Goal: Find contact information

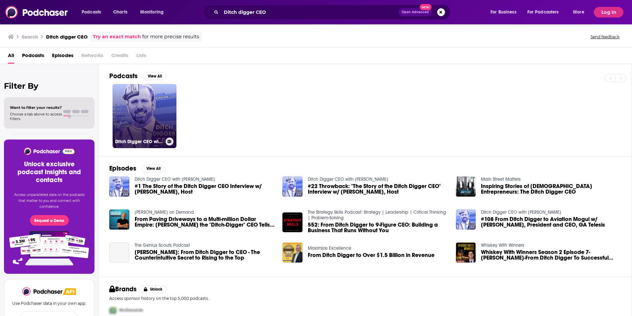
click at [153, 101] on link "Ditch Digger CEO with [PERSON_NAME]" at bounding box center [145, 116] width 64 height 64
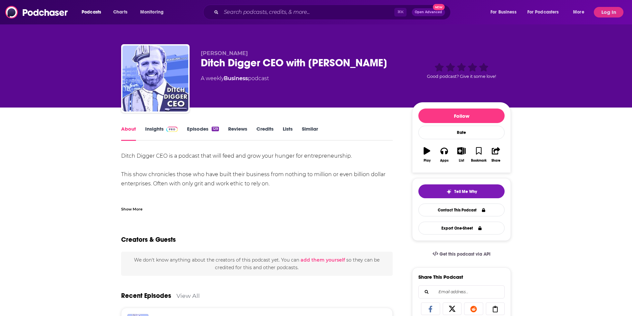
drag, startPoint x: 282, startPoint y: 78, endPoint x: 197, endPoint y: 77, distance: 84.7
click at [197, 77] on div "[PERSON_NAME] Ditch Digger CEO with [PERSON_NAME] A weekly Business podcast Goo…" at bounding box center [316, 79] width 390 height 71
copy div "A weekly Business podcast"
click at [272, 12] on input "Search podcasts, credits, & more..." at bounding box center [307, 12] width 173 height 11
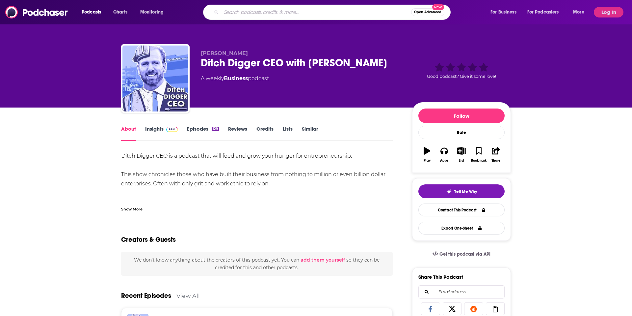
paste input "MAD Podcast"
type input "MAD Podcast"
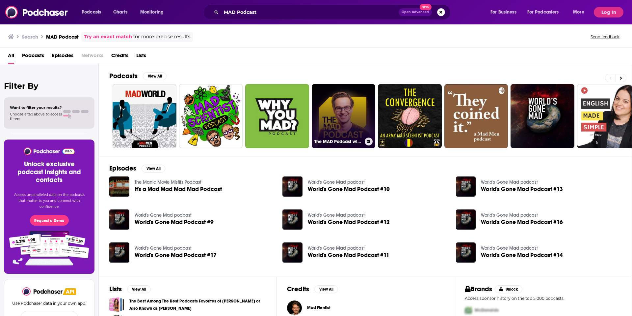
click at [347, 113] on link "The MAD Podcast with [PERSON_NAME]" at bounding box center [344, 116] width 64 height 64
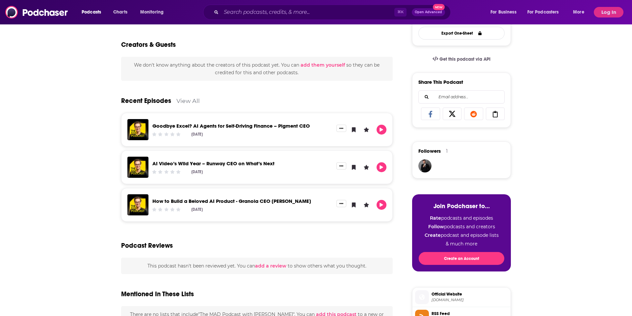
scroll to position [188, 0]
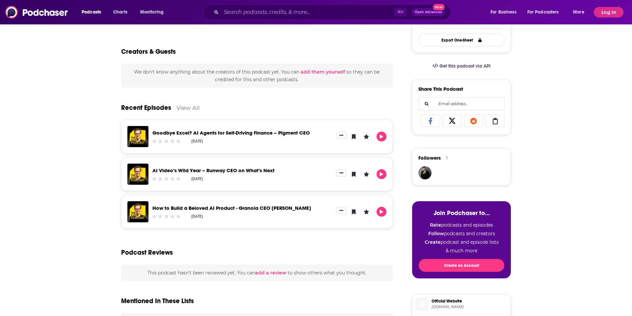
click at [256, 130] on link "Goodbye Excel? AI Agents for Self-Driving Finance – Pigment CEO" at bounding box center [231, 132] width 157 height 6
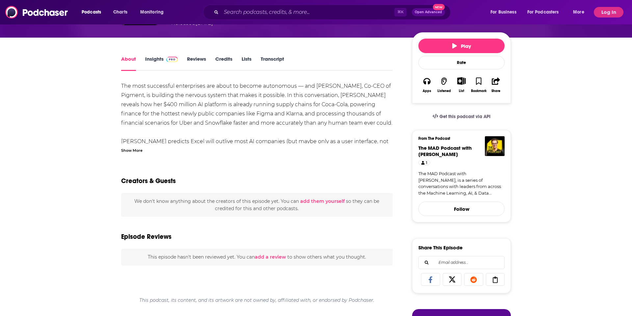
scroll to position [73, 0]
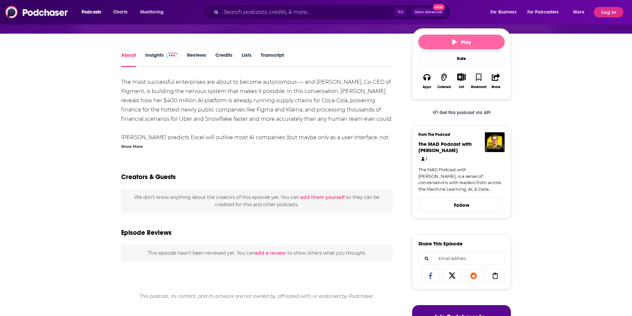
click at [453, 42] on icon "button" at bounding box center [455, 41] width 5 height 5
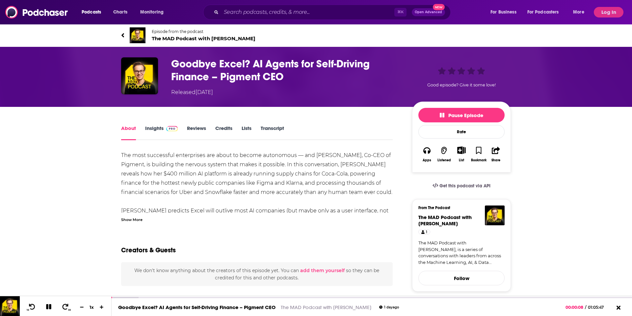
scroll to position [0, 0]
click at [462, 114] on span "Pause Episode" at bounding box center [461, 115] width 43 height 6
click at [139, 33] on img at bounding box center [138, 35] width 16 height 16
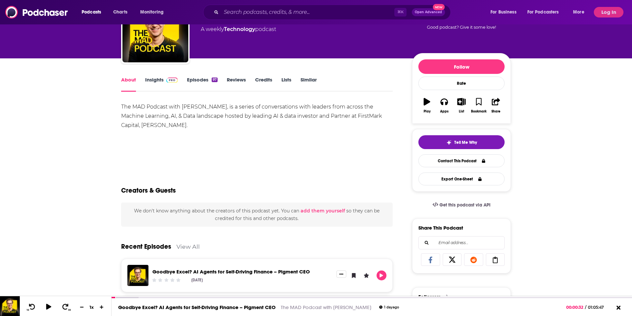
scroll to position [50, 0]
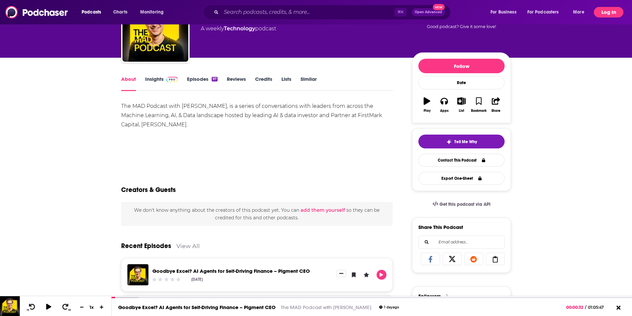
click at [609, 13] on button "Log In" at bounding box center [609, 12] width 30 height 11
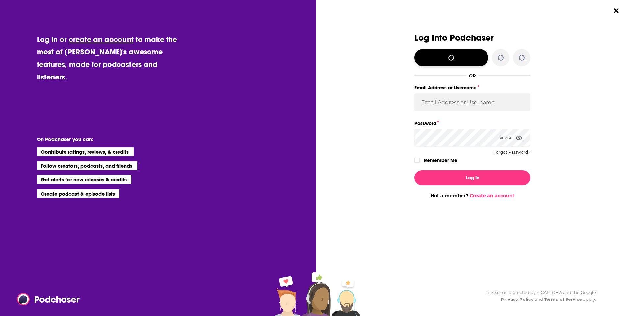
scroll to position [0, 0]
type input "[PERSON_NAME][EMAIL_ADDRESS][PERSON_NAME][DOMAIN_NAME]"
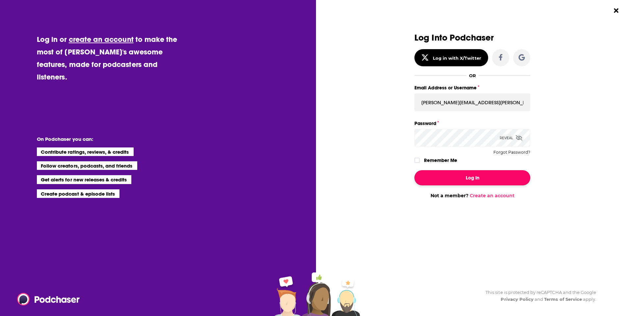
click at [480, 175] on button "Log In" at bounding box center [473, 177] width 116 height 15
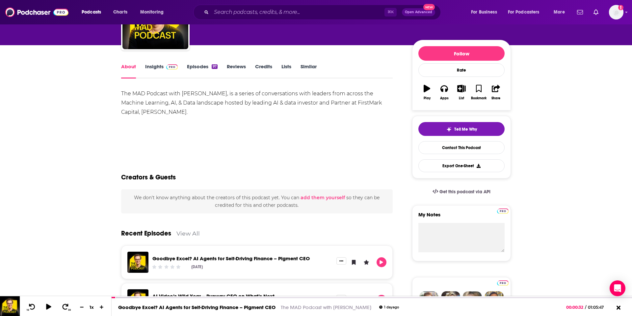
scroll to position [60, 0]
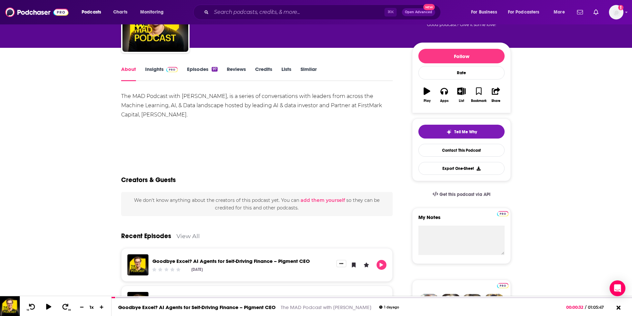
click at [155, 70] on link "Insights" at bounding box center [161, 73] width 33 height 15
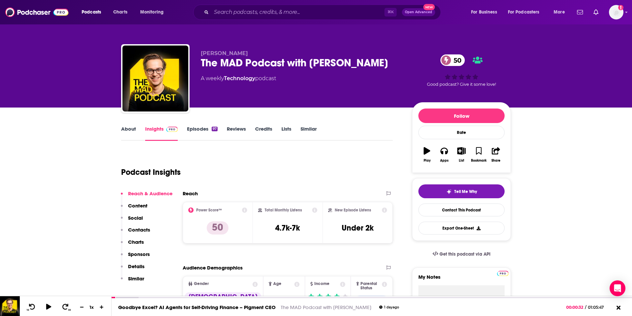
click at [140, 227] on p "Contacts" at bounding box center [139, 229] width 22 height 6
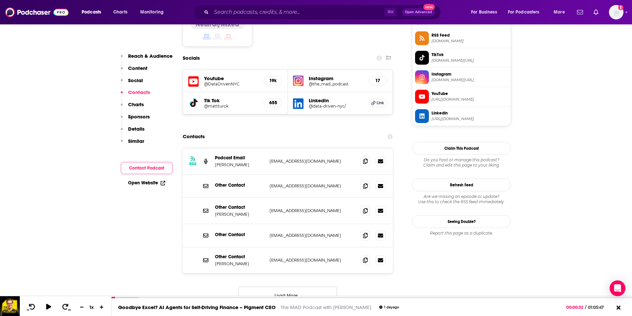
scroll to position [550, 0]
drag, startPoint x: 329, startPoint y: 123, endPoint x: 271, endPoint y: 123, distance: 58.3
click at [271, 158] on p "[EMAIL_ADDRESS][DOMAIN_NAME]" at bounding box center [313, 161] width 86 height 6
copy p "[EMAIL_ADDRESS][DOMAIN_NAME]"
drag, startPoint x: 314, startPoint y: 172, endPoint x: 267, endPoint y: 170, distance: 46.1
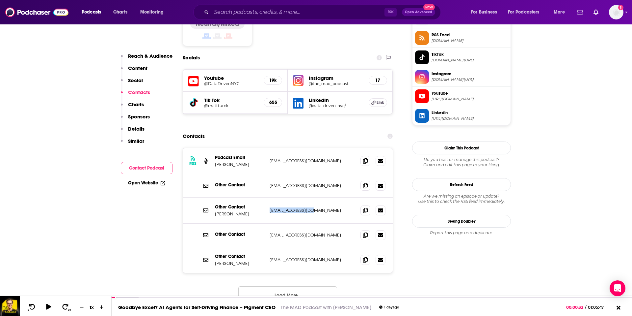
click at [269, 197] on div "Other Contact [PERSON_NAME] [PERSON_NAME][EMAIL_ADDRESS][DOMAIN_NAME] [EMAIL_AD…" at bounding box center [288, 210] width 210 height 26
copy p "[EMAIL_ADDRESS][DOMAIN_NAME]"
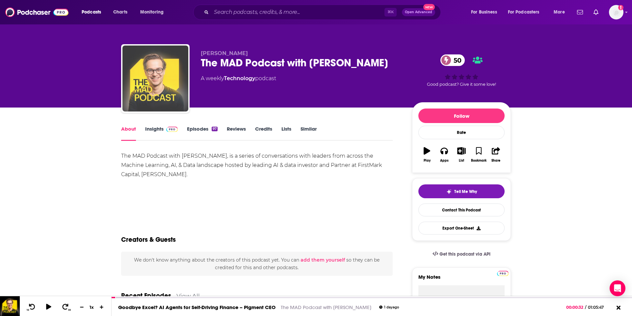
click at [162, 80] on img "The MAD Podcast with Matt Turck" at bounding box center [156, 78] width 66 height 66
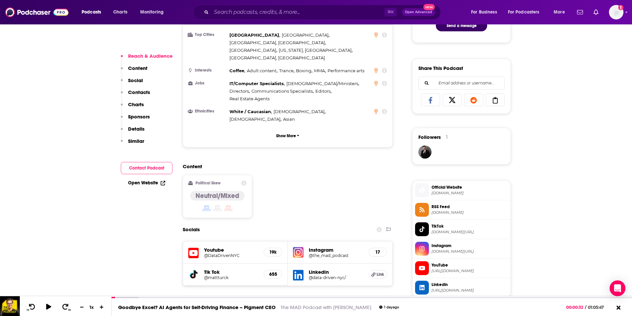
scroll to position [359, 0]
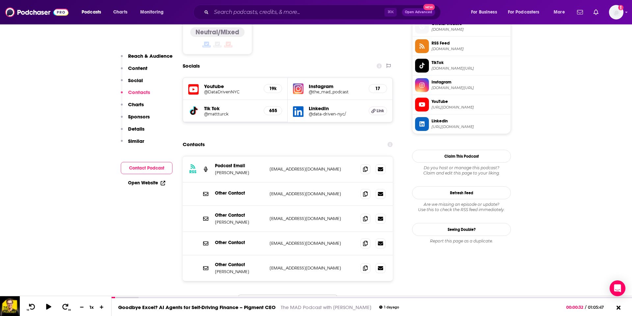
click at [160, 54] on p "Reach & Audience" at bounding box center [150, 56] width 44 height 6
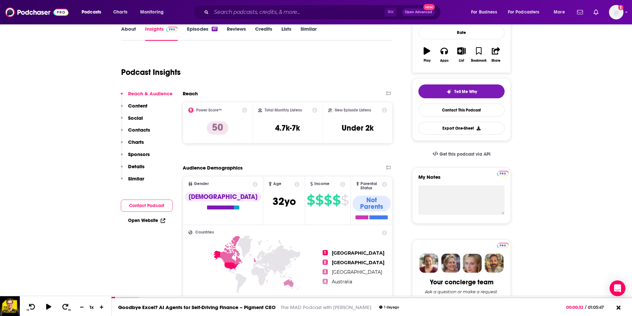
scroll to position [98, 0]
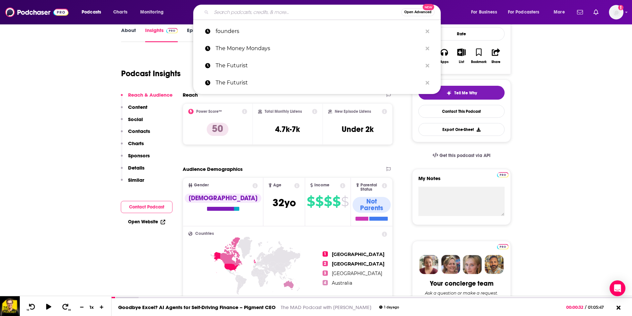
click at [263, 10] on input "Search podcasts, credits, & more..." at bounding box center [306, 12] width 190 height 11
paste input "In Good Company with [PERSON_NAME]"
type input "In Good Company with [PERSON_NAME]"
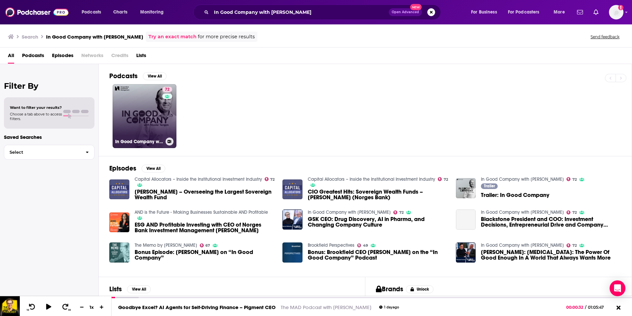
click at [128, 112] on link "72 In Good Company with [PERSON_NAME]" at bounding box center [145, 116] width 64 height 64
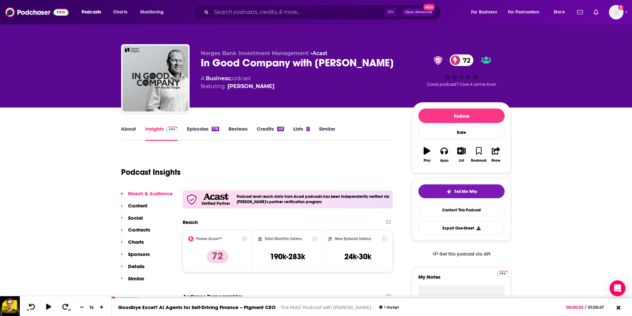
click at [196, 130] on link "Episodes 178" at bounding box center [203, 133] width 32 height 15
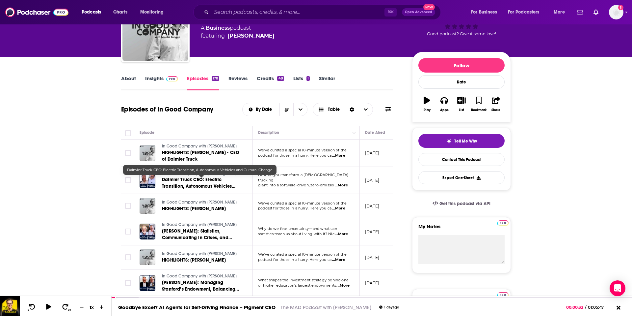
scroll to position [50, 0]
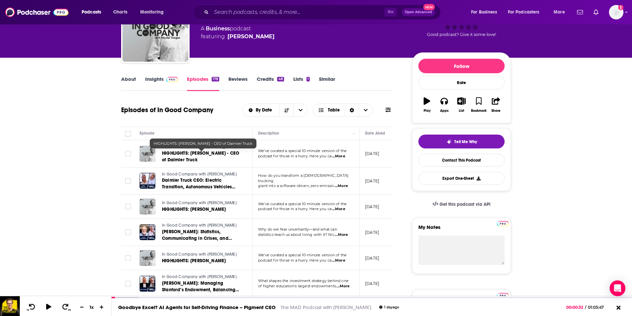
click at [179, 157] on span "HIGHLIGHTS: [PERSON_NAME] - CEO of Daimler Truck" at bounding box center [200, 156] width 77 height 12
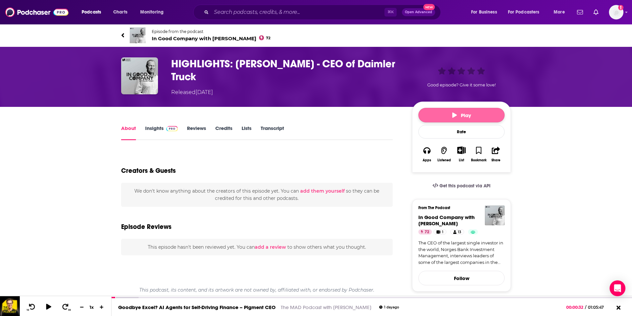
click at [477, 113] on button "Play" at bounding box center [462, 115] width 86 height 14
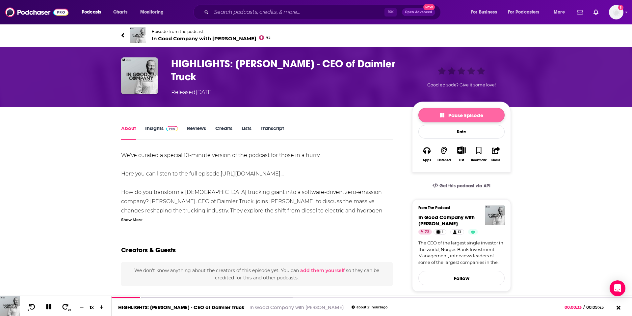
click at [461, 117] on span "Pause Episode" at bounding box center [461, 115] width 43 height 6
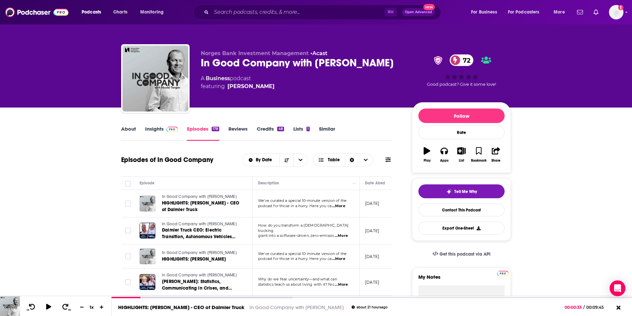
click at [151, 128] on link "Insights" at bounding box center [161, 133] width 33 height 15
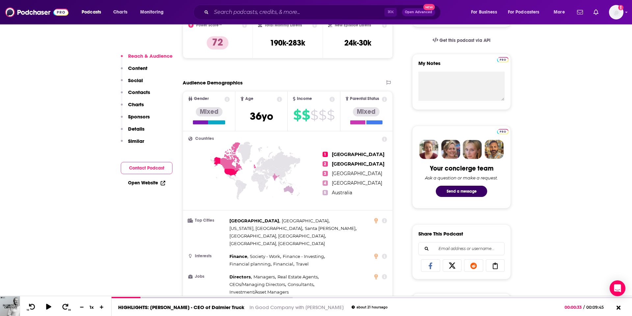
scroll to position [216, 0]
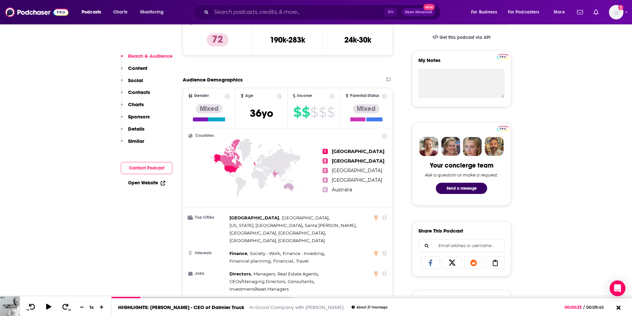
click at [145, 91] on p "Contacts" at bounding box center [139, 92] width 22 height 6
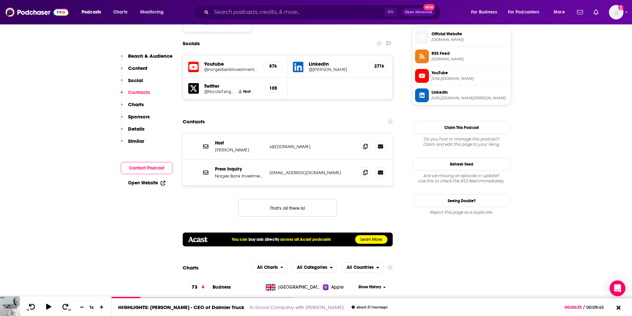
scroll to position [595, 0]
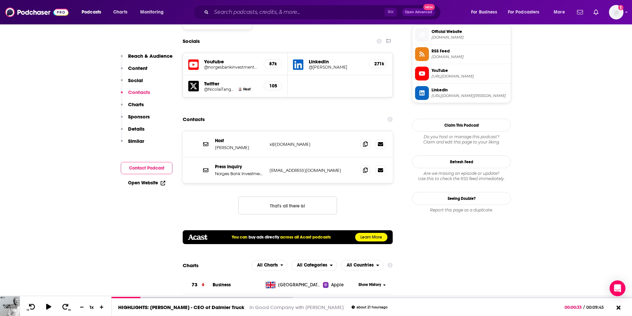
drag, startPoint x: 317, startPoint y: 124, endPoint x: 264, endPoint y: 125, distance: 52.7
click at [0, 0] on div "Host [PERSON_NAME] x@[DOMAIN_NAME] x@[DOMAIN_NAME]" at bounding box center [0, 0] width 0 height 0
copy div "x@[DOMAIN_NAME]"
click at [270, 11] on input "Search podcasts, credits, & more..." at bounding box center [297, 12] width 173 height 11
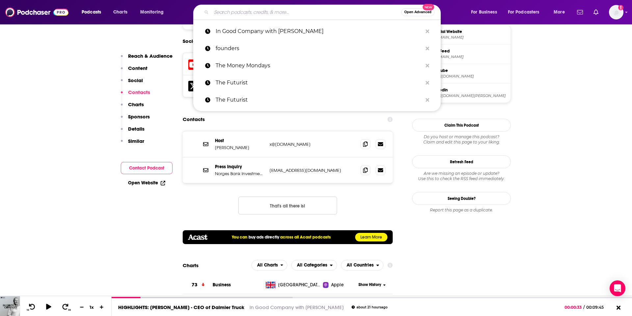
paste input "[PERSON_NAME]"
type input "[PERSON_NAME]"
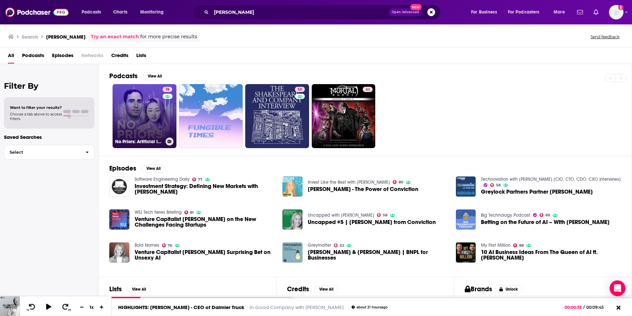
click at [154, 114] on link "76 No Priors: Artificial Intelligence | Technology | Startups" at bounding box center [145, 116] width 64 height 64
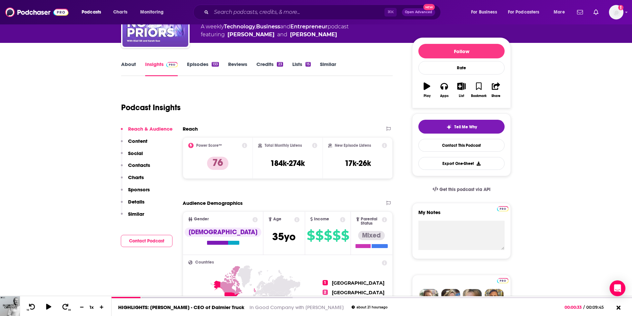
scroll to position [70, 0]
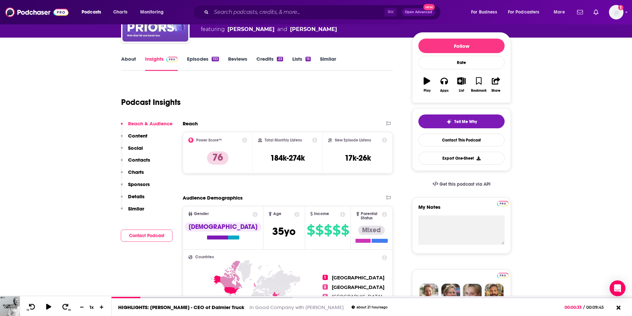
click at [144, 158] on p "Contacts" at bounding box center [139, 159] width 22 height 6
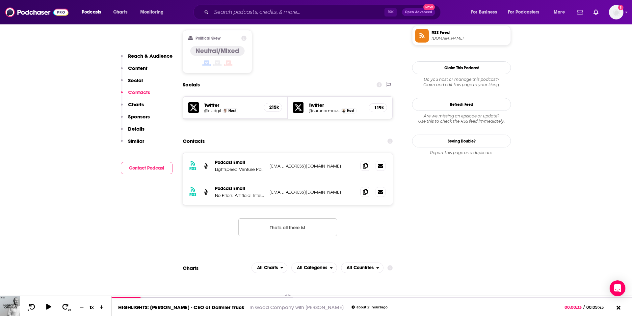
scroll to position [537, 0]
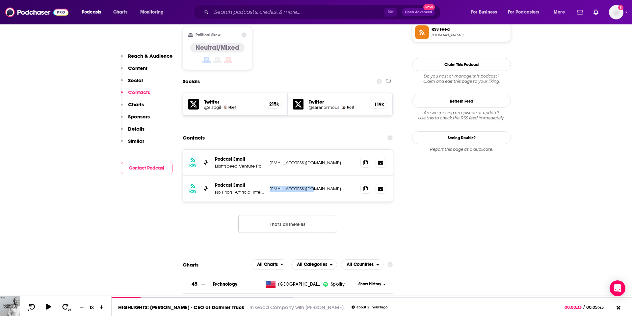
drag, startPoint x: 322, startPoint y: 147, endPoint x: 268, endPoint y: 147, distance: 53.4
click at [268, 176] on div "RSS Podcast Email No Priors: Artificial Intelligence | Machine Learning | Techn…" at bounding box center [288, 189] width 210 height 26
copy p "[EMAIL_ADDRESS][DOMAIN_NAME]"
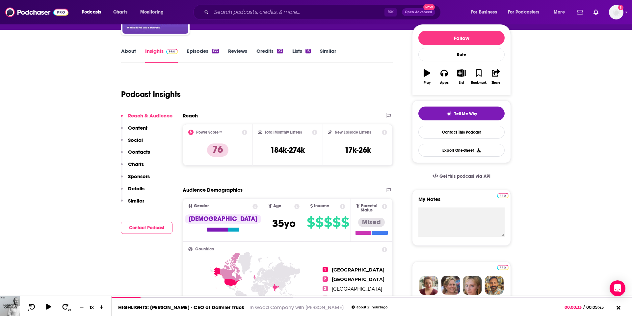
scroll to position [78, 0]
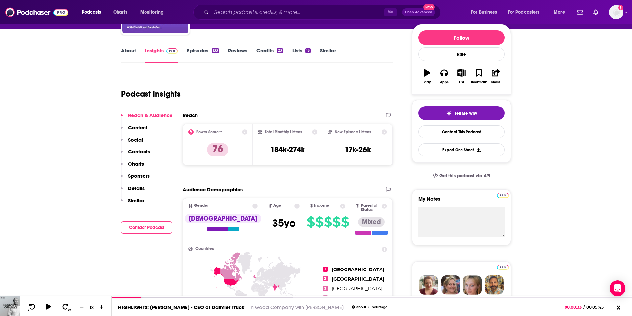
click at [140, 150] on p "Contacts" at bounding box center [139, 151] width 22 height 6
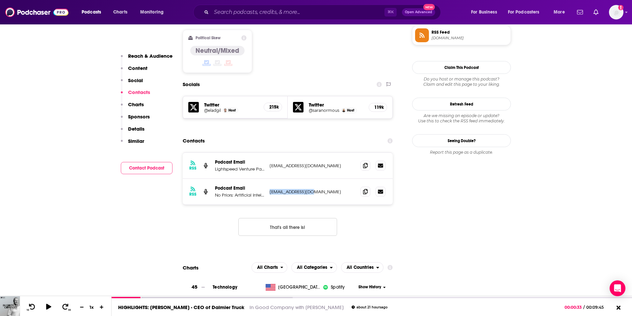
scroll to position [537, 0]
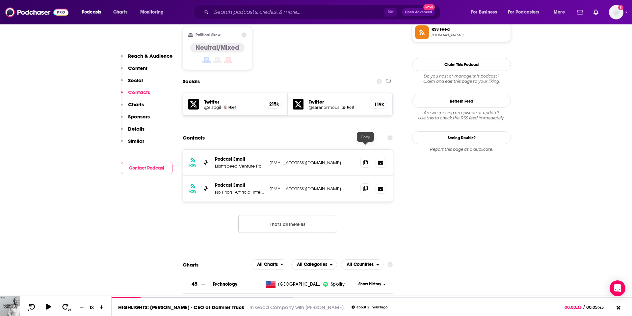
click at [368, 183] on span at bounding box center [366, 188] width 10 height 10
click at [267, 15] on input "Search podcasts, credits, & more..." at bounding box center [297, 12] width 173 height 11
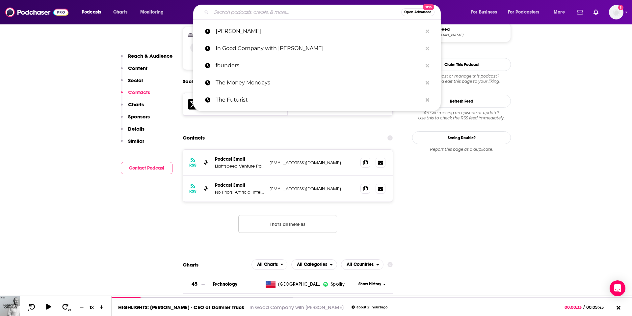
paste input "View from the Top"
type input "View from the Top"
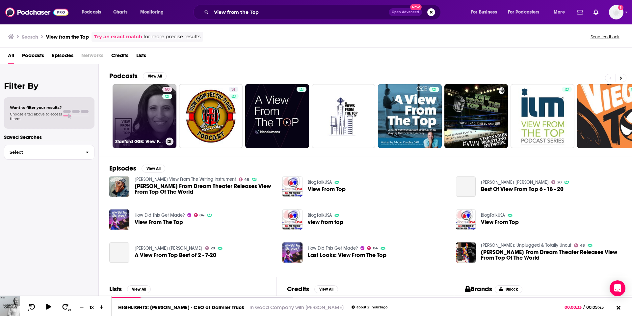
click at [134, 120] on link "50 Stanford GSB: View From The Top" at bounding box center [145, 116] width 64 height 64
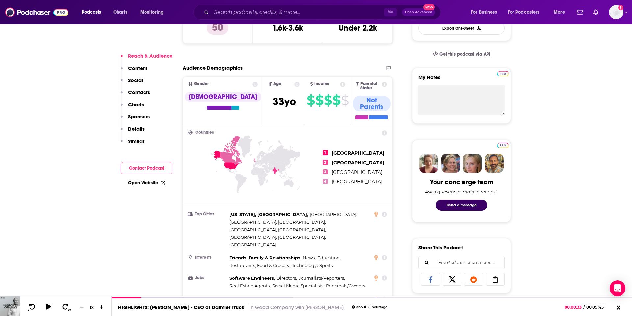
scroll to position [200, 0]
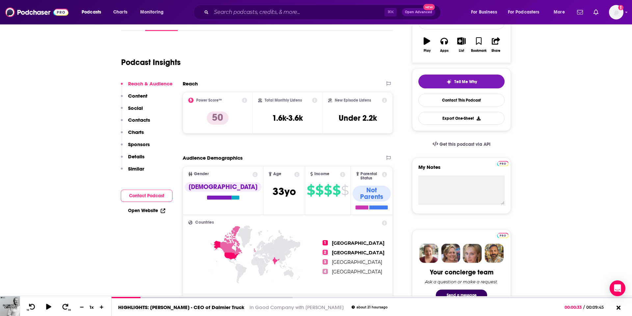
click at [138, 95] on p "Content" at bounding box center [137, 96] width 19 height 6
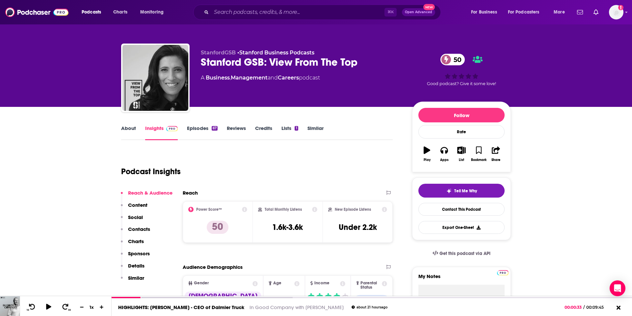
scroll to position [0, 0]
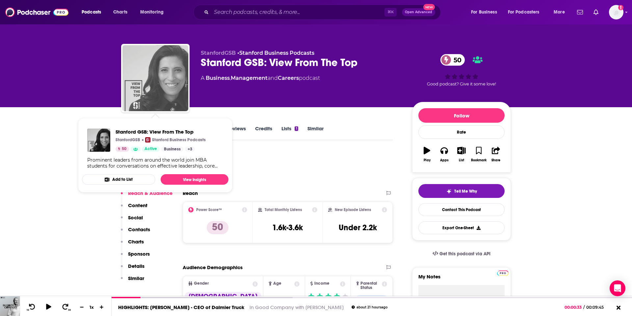
click at [155, 77] on img "Stanford GSB: View From The Top" at bounding box center [156, 78] width 66 height 66
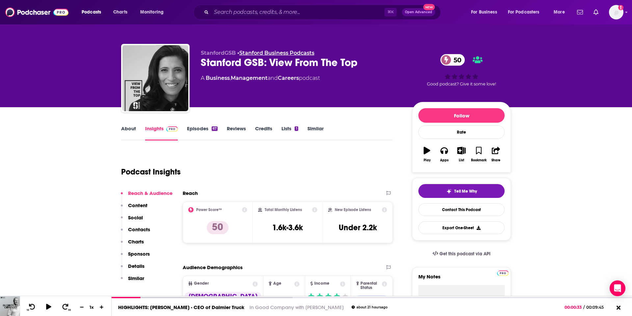
click at [281, 54] on link "Stanford Business Podcasts" at bounding box center [276, 53] width 75 height 6
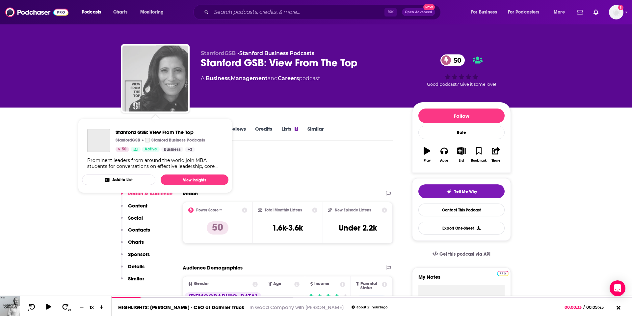
click at [139, 75] on img "Stanford GSB: View From The Top" at bounding box center [156, 78] width 66 height 66
click at [148, 78] on img "Stanford GSB: View From The Top" at bounding box center [156, 78] width 66 height 66
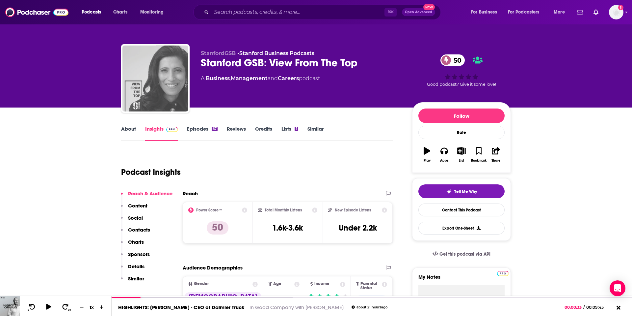
click at [148, 78] on img "Stanford GSB: View From The Top" at bounding box center [156, 78] width 66 height 66
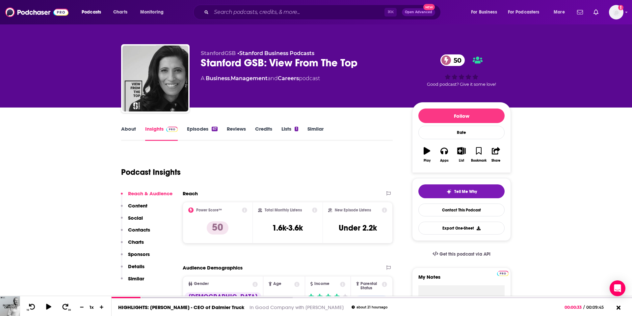
click at [197, 128] on link "Episodes 67" at bounding box center [202, 133] width 31 height 15
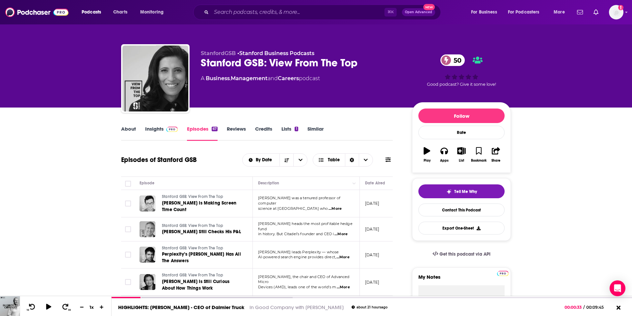
click at [152, 129] on link "Insights" at bounding box center [161, 133] width 33 height 15
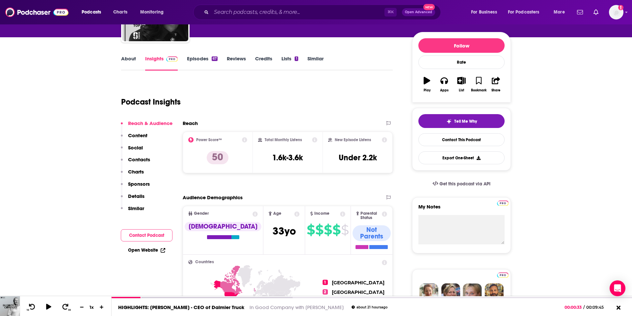
click at [137, 157] on p "Contacts" at bounding box center [139, 159] width 22 height 6
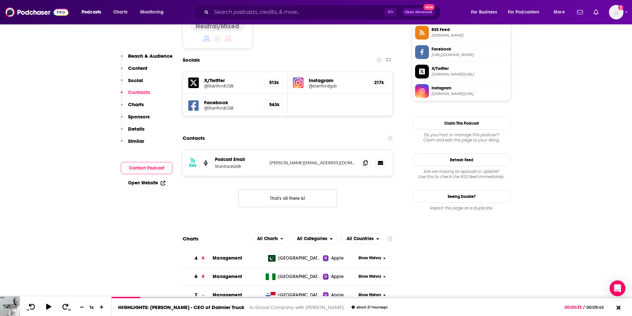
scroll to position [558, 0]
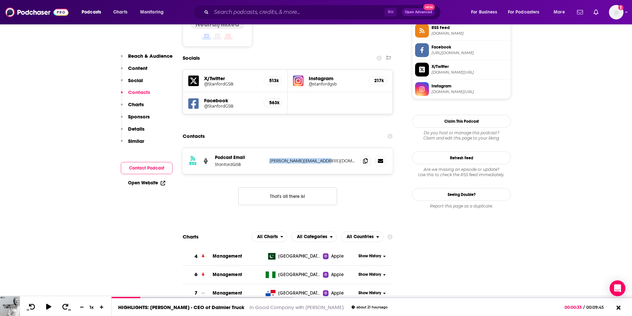
drag, startPoint x: 331, startPoint y: 122, endPoint x: 268, endPoint y: 122, distance: 62.9
click at [268, 148] on div "RSS Podcast Email StanfordGSB [PERSON_NAME][EMAIL_ADDRESS][DOMAIN_NAME] [PERSON…" at bounding box center [288, 161] width 210 height 26
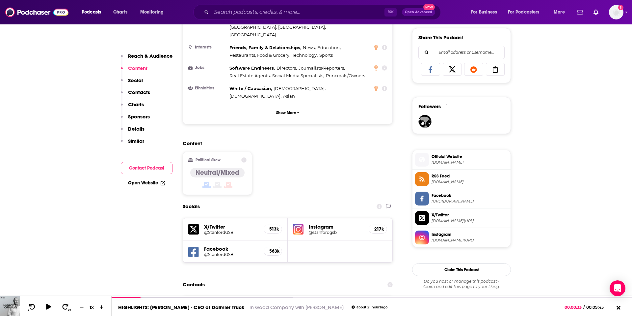
scroll to position [408, 0]
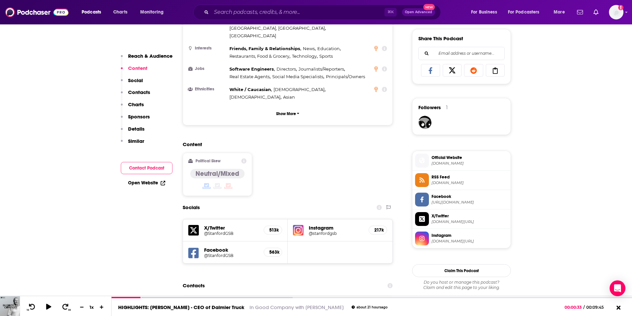
copy p "[PERSON_NAME][EMAIL_ADDRESS][DOMAIN_NAME]"
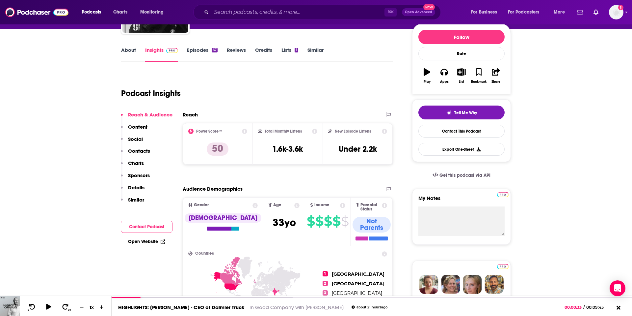
scroll to position [0, 0]
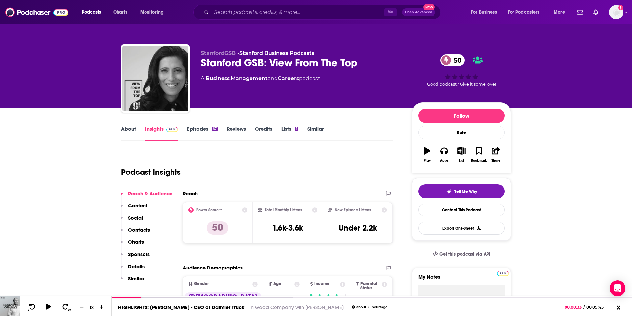
click at [157, 127] on link "Insights" at bounding box center [161, 133] width 33 height 15
click at [127, 129] on link "About" at bounding box center [128, 133] width 15 height 15
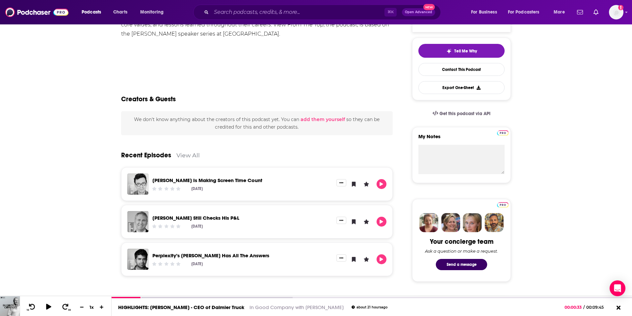
scroll to position [134, 0]
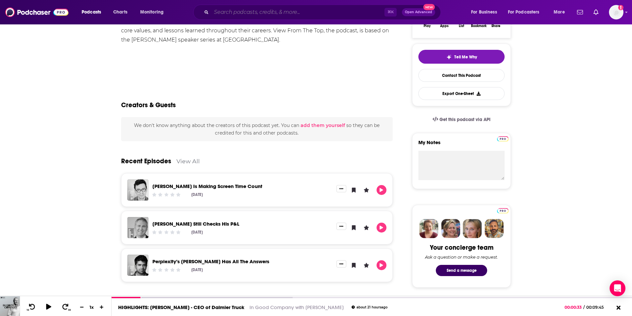
drag, startPoint x: 216, startPoint y: 14, endPoint x: 225, endPoint y: 14, distance: 8.2
click at [216, 14] on input "Search podcasts, credits, & more..." at bounding box center [297, 12] width 173 height 11
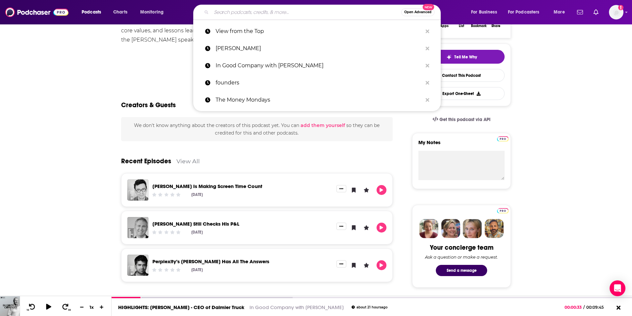
paste input "Work/Life with [PERSON_NAME]"
type input "Work/Life with [PERSON_NAME]"
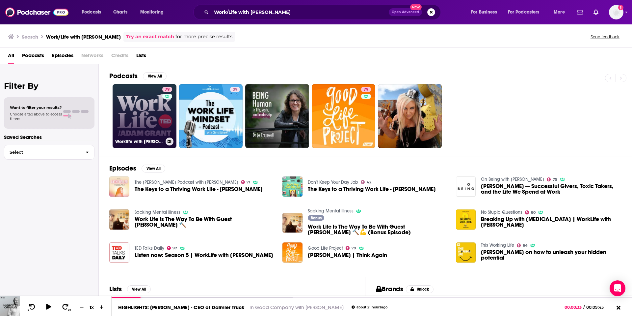
click at [138, 115] on link "79 Worklife with [PERSON_NAME]" at bounding box center [145, 116] width 64 height 64
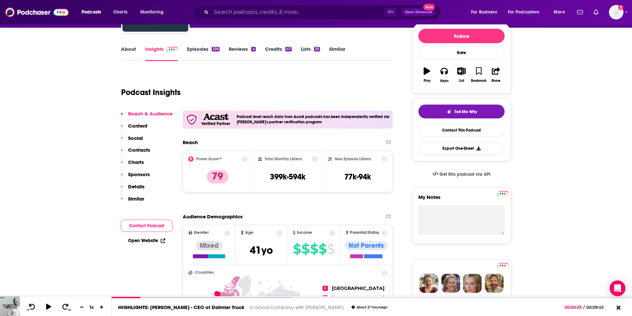
scroll to position [80, 0]
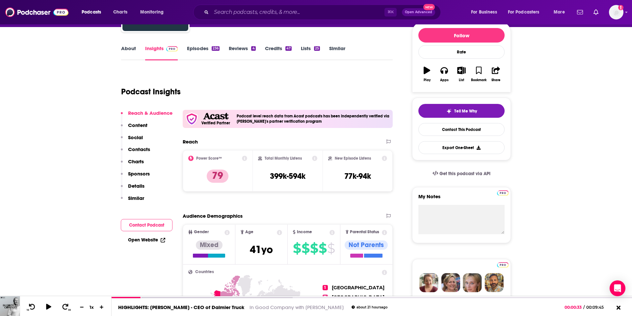
click at [144, 149] on p "Contacts" at bounding box center [139, 149] width 22 height 6
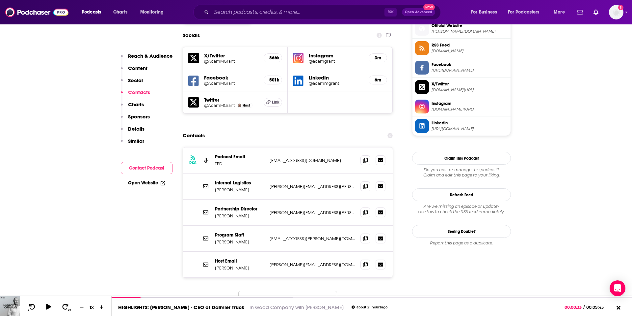
scroll to position [602, 0]
